Goal: Transaction & Acquisition: Purchase product/service

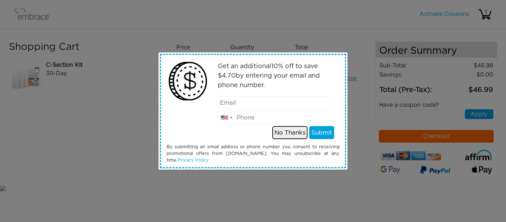
click at [299, 132] on button "No Thanks" at bounding box center [289, 132] width 35 height 13
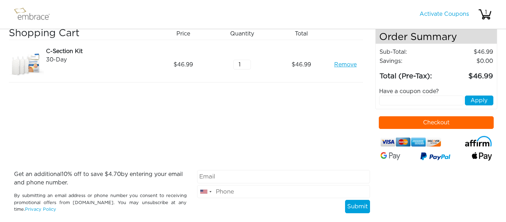
scroll to position [14, 0]
click at [258, 178] on input "email" at bounding box center [283, 176] width 172 height 13
type input "[EMAIL_ADDRESS][DOMAIN_NAME]"
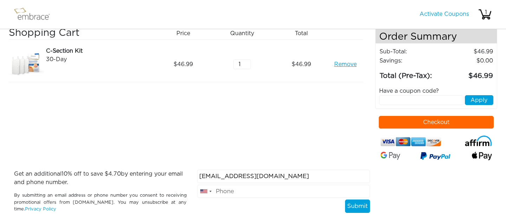
type input "4155150905"
click at [367, 208] on button "Submit" at bounding box center [357, 205] width 25 height 13
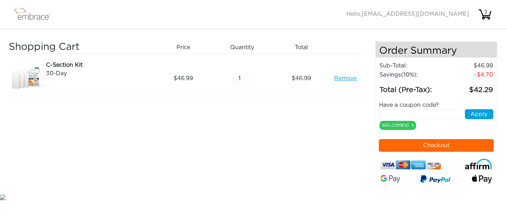
scroll to position [0, 0]
click at [433, 146] on button "Checkout" at bounding box center [436, 145] width 115 height 13
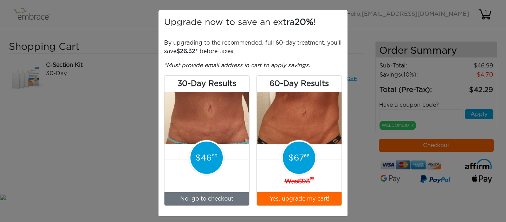
scroll to position [5, 0]
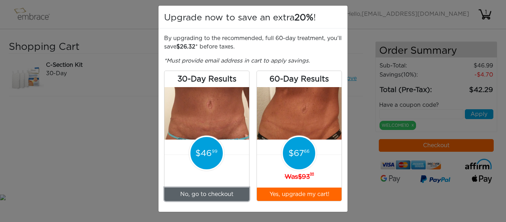
click at [213, 197] on link "No, go to checkout" at bounding box center [206, 193] width 85 height 13
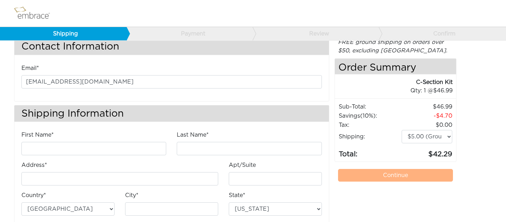
scroll to position [18, 0]
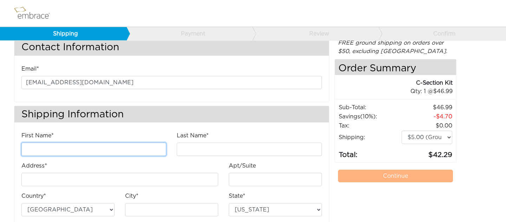
click at [123, 151] on input "First Name*" at bounding box center [93, 149] width 145 height 13
type input "Kaitlin"
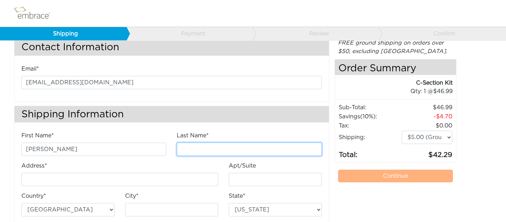
type input "Frank"
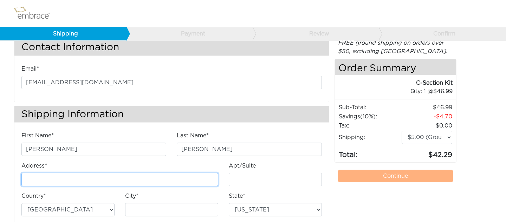
type input "2410 45th Avenue"
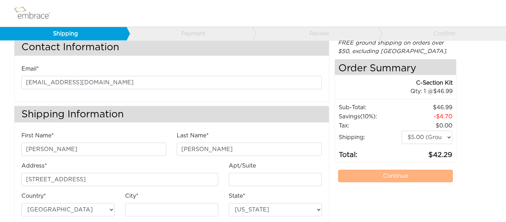
type input "San Francisco"
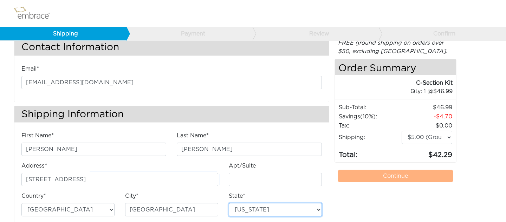
select select "CA"
type input "94116"
type input "4155150905"
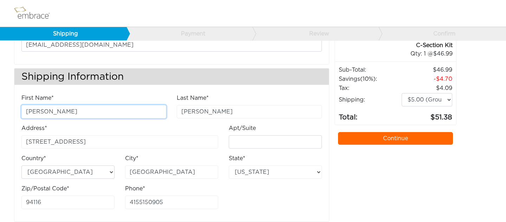
scroll to position [64, 0]
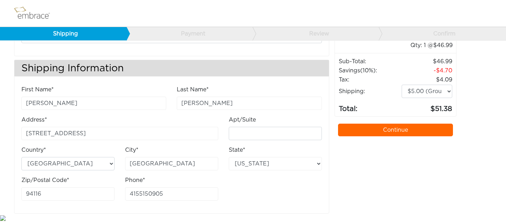
click at [397, 133] on link "Continue" at bounding box center [395, 130] width 115 height 13
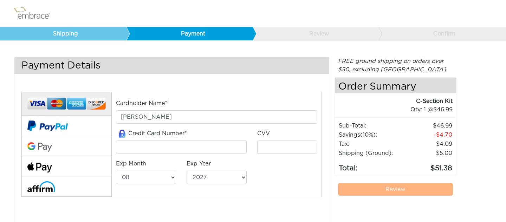
select select "8"
select select "2027"
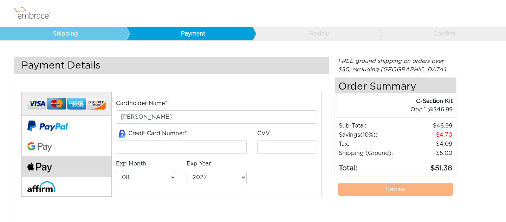
click at [54, 171] on button at bounding box center [66, 166] width 90 height 21
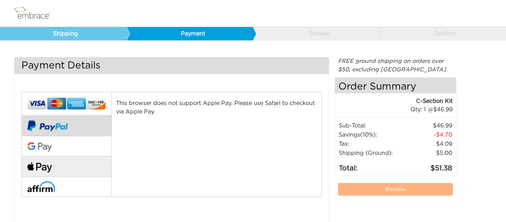
click at [36, 125] on img at bounding box center [47, 126] width 40 height 20
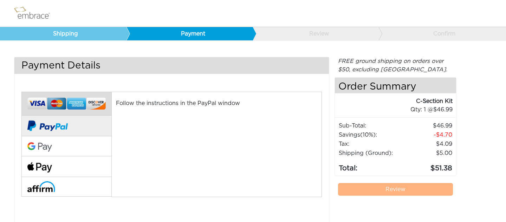
click at [53, 111] on img at bounding box center [66, 104] width 78 height 16
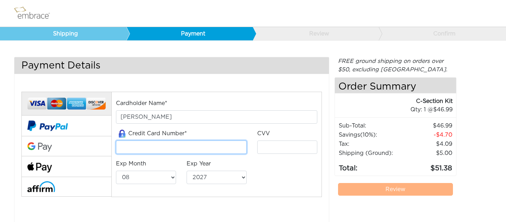
click at [158, 152] on input "tel" at bounding box center [181, 146] width 131 height 13
type input "4147202316828878"
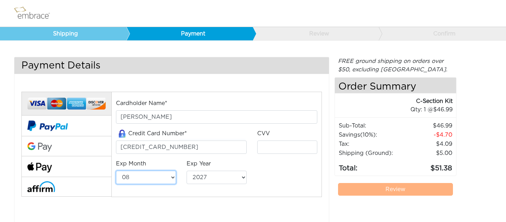
select select "10"
select select "2025"
click at [287, 150] on input "tel" at bounding box center [287, 146] width 60 height 13
click at [277, 145] on input "tel" at bounding box center [287, 146] width 60 height 13
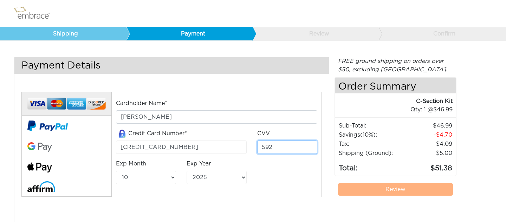
type input "592"
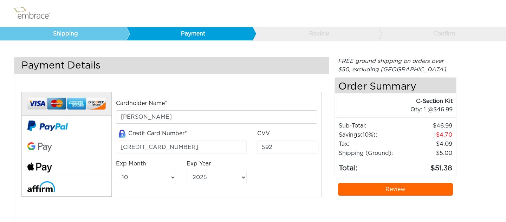
click at [303, 179] on div "Cardholder Name* Kaitlin Frank Credit Card Number* 4147202316828878 CVV 592 Exp…" at bounding box center [216, 144] width 211 height 91
click at [363, 193] on link "Review" at bounding box center [395, 189] width 115 height 13
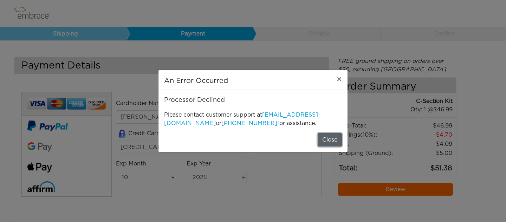
click at [332, 144] on button "Close" at bounding box center [329, 139] width 24 height 13
